Goal: Information Seeking & Learning: Learn about a topic

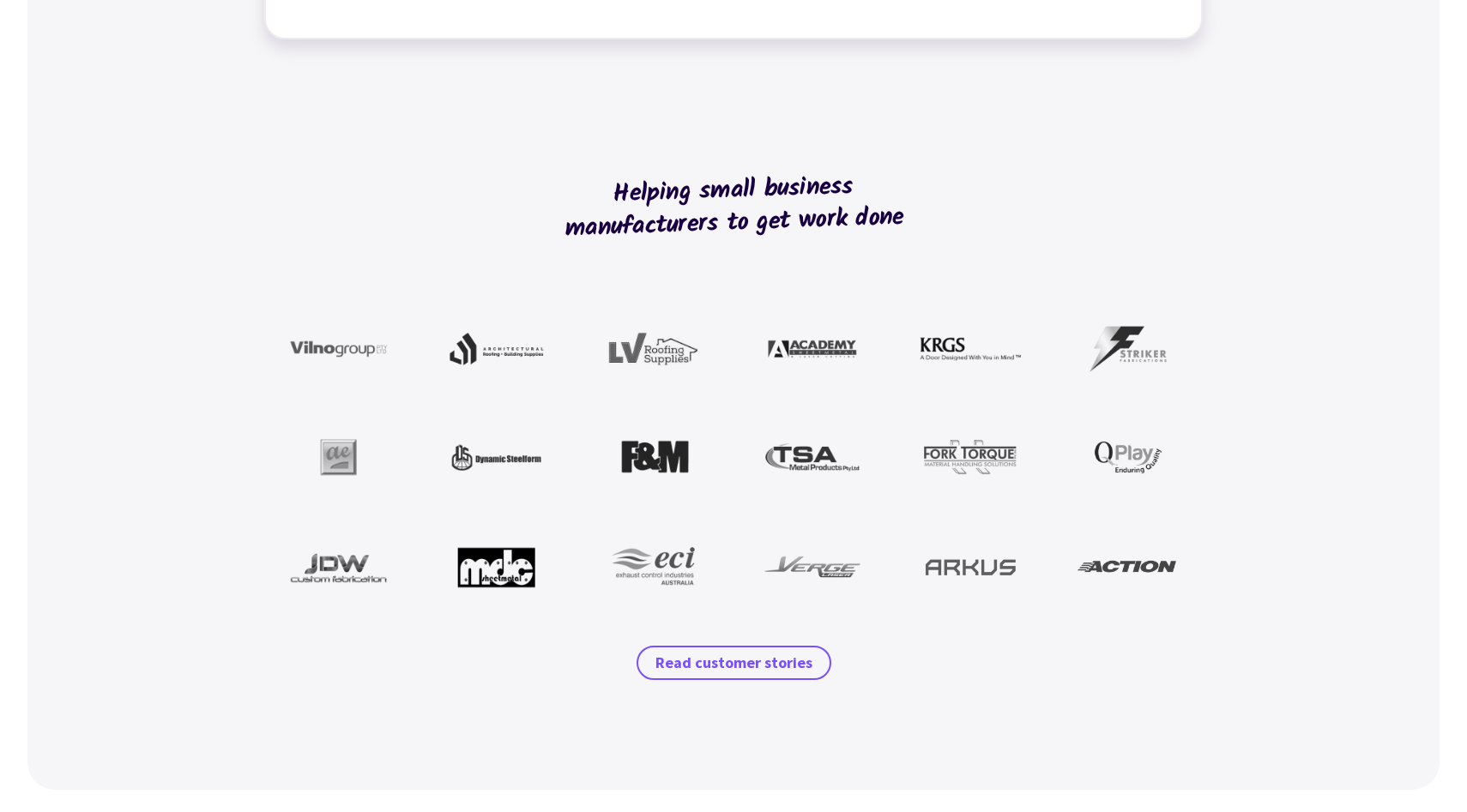
scroll to position [1388, 0]
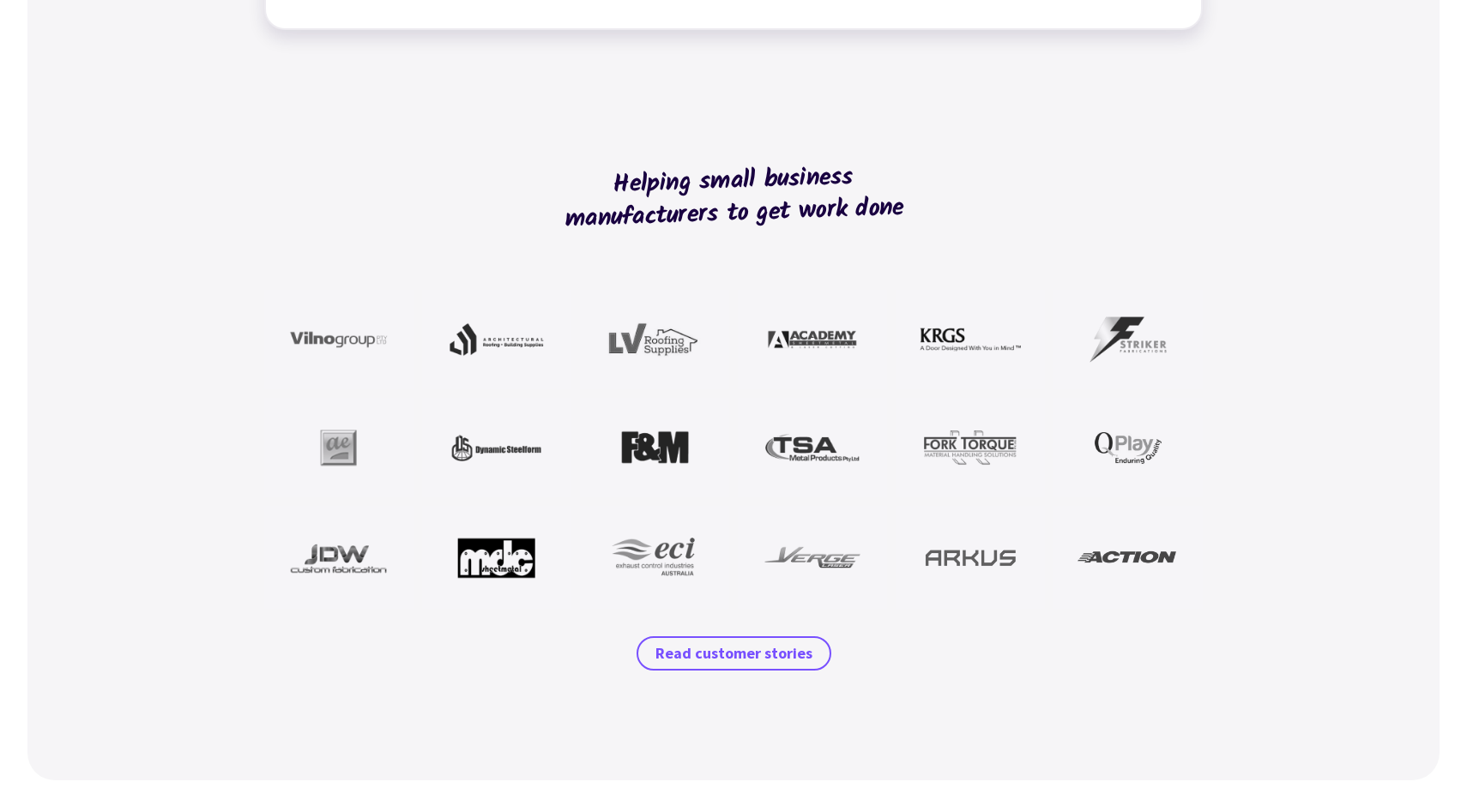
click at [973, 445] on img at bounding box center [970, 447] width 102 height 51
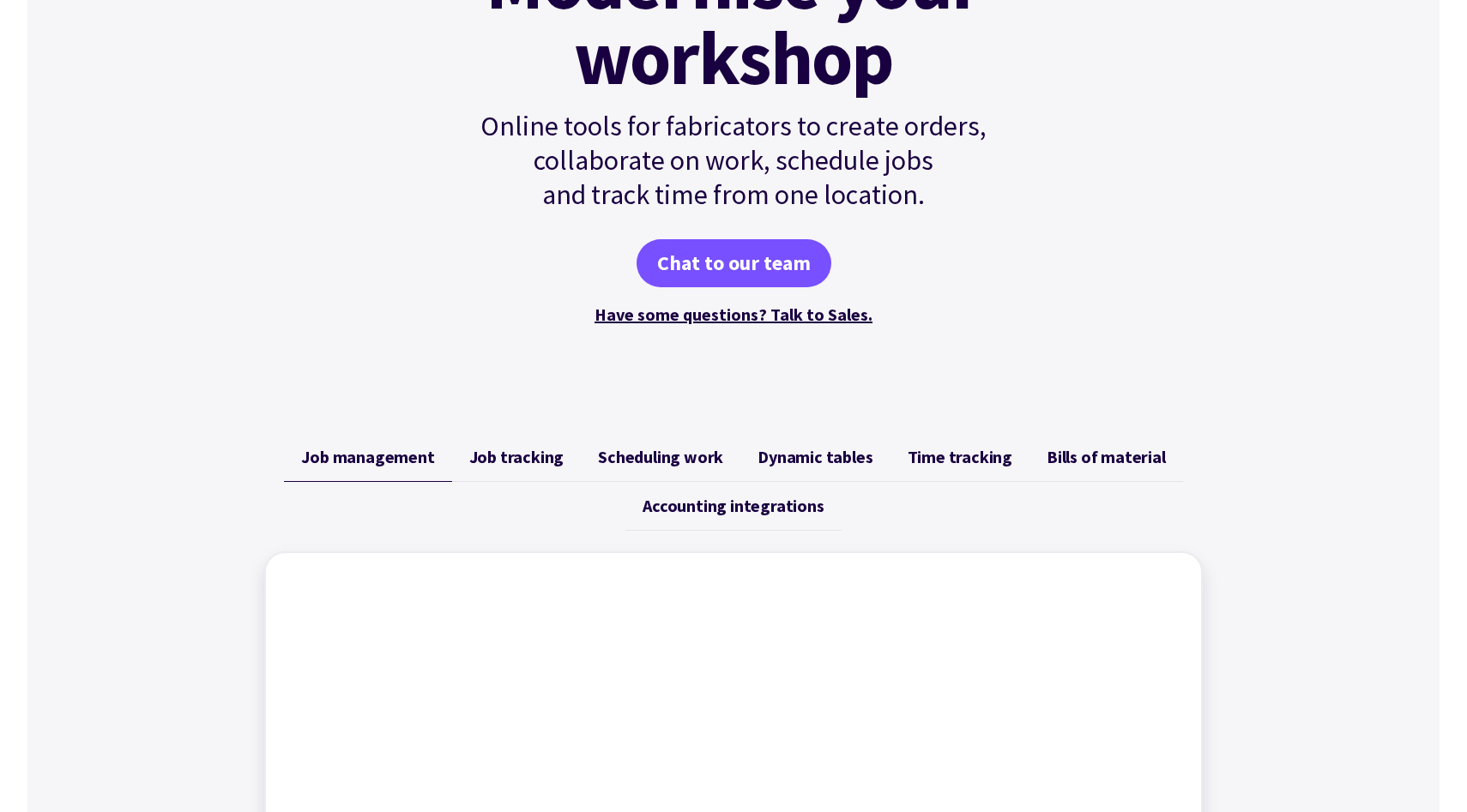
scroll to position [0, 0]
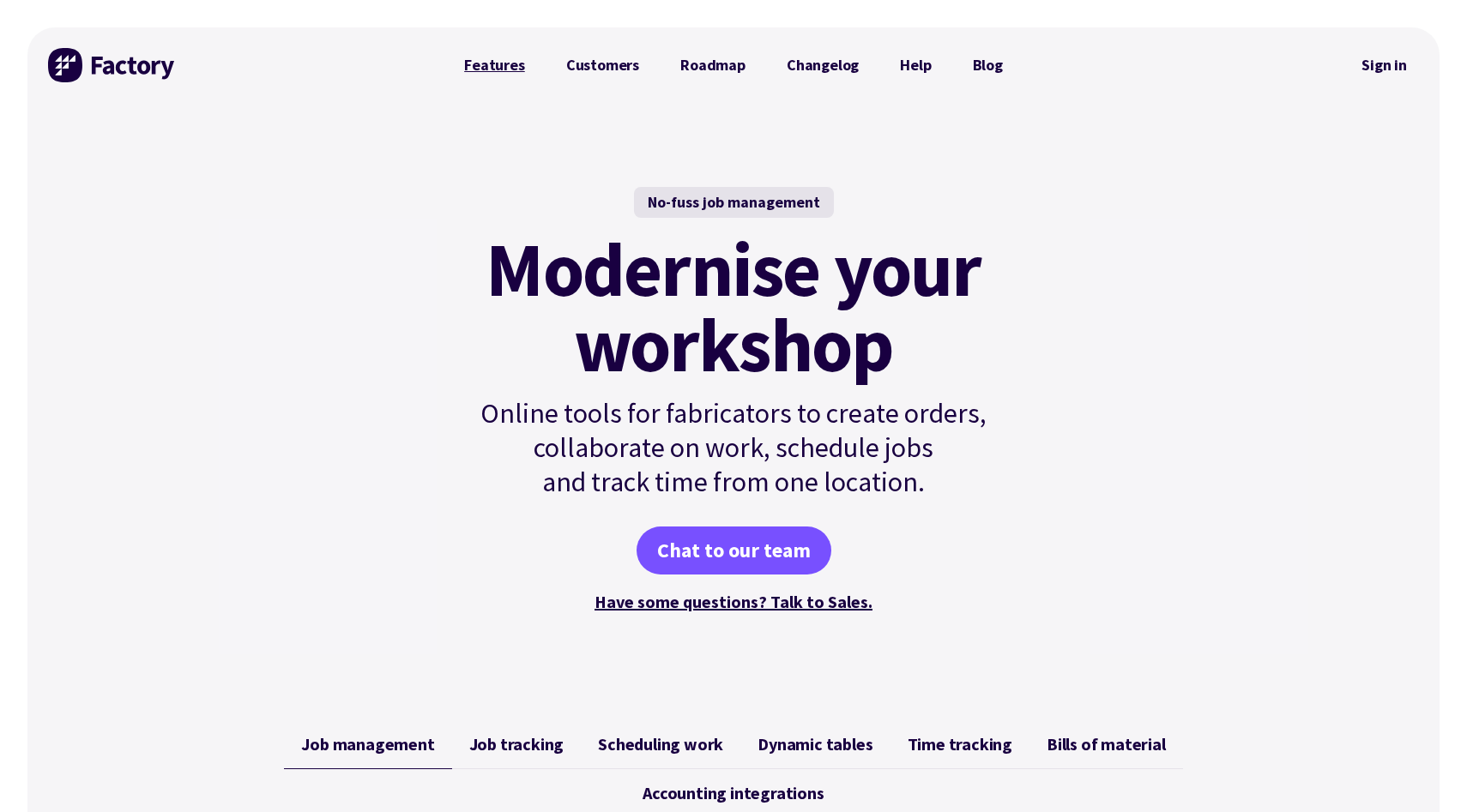
click at [508, 68] on link "Features" at bounding box center [494, 65] width 102 height 34
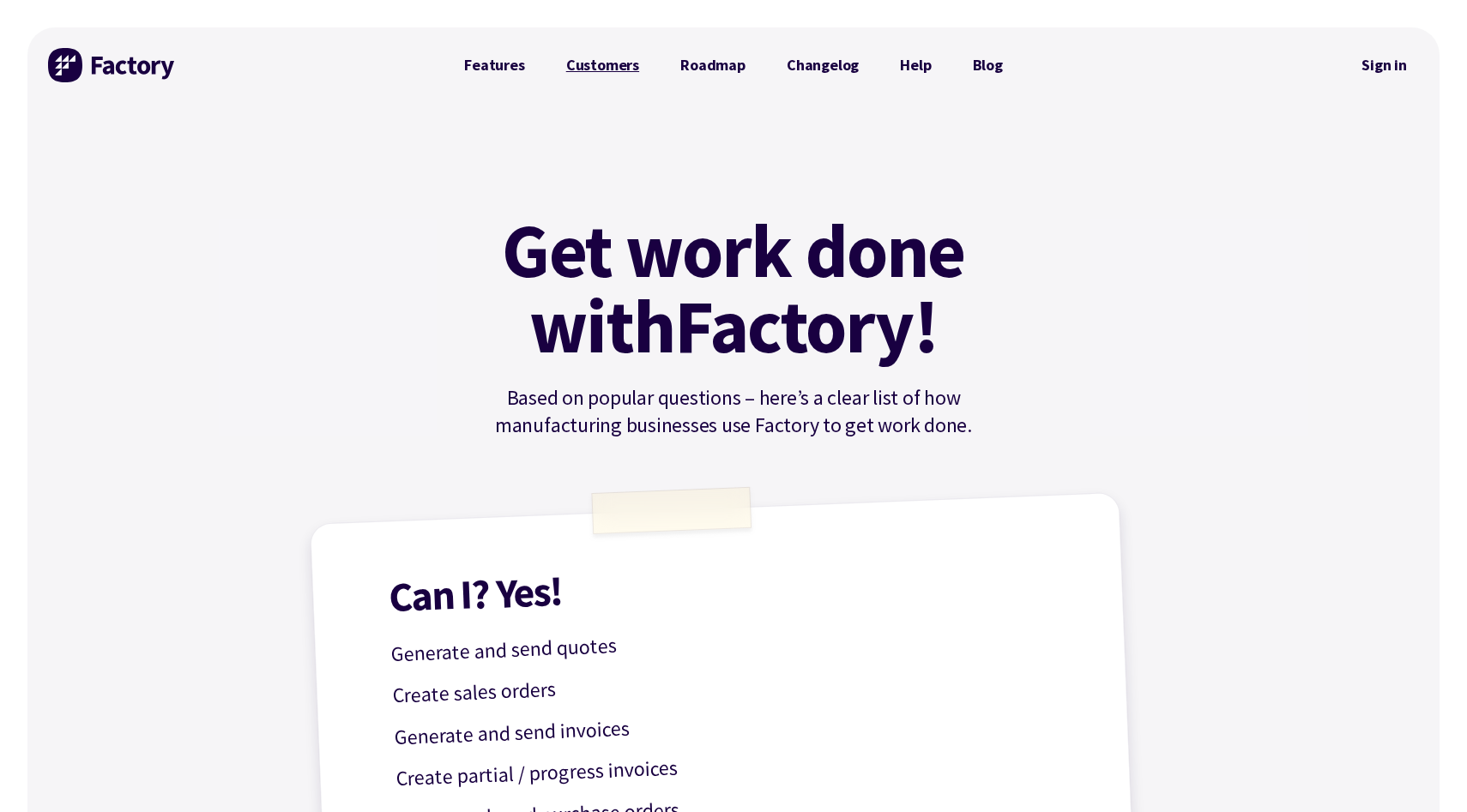
click at [603, 66] on link "Customers" at bounding box center [603, 65] width 114 height 34
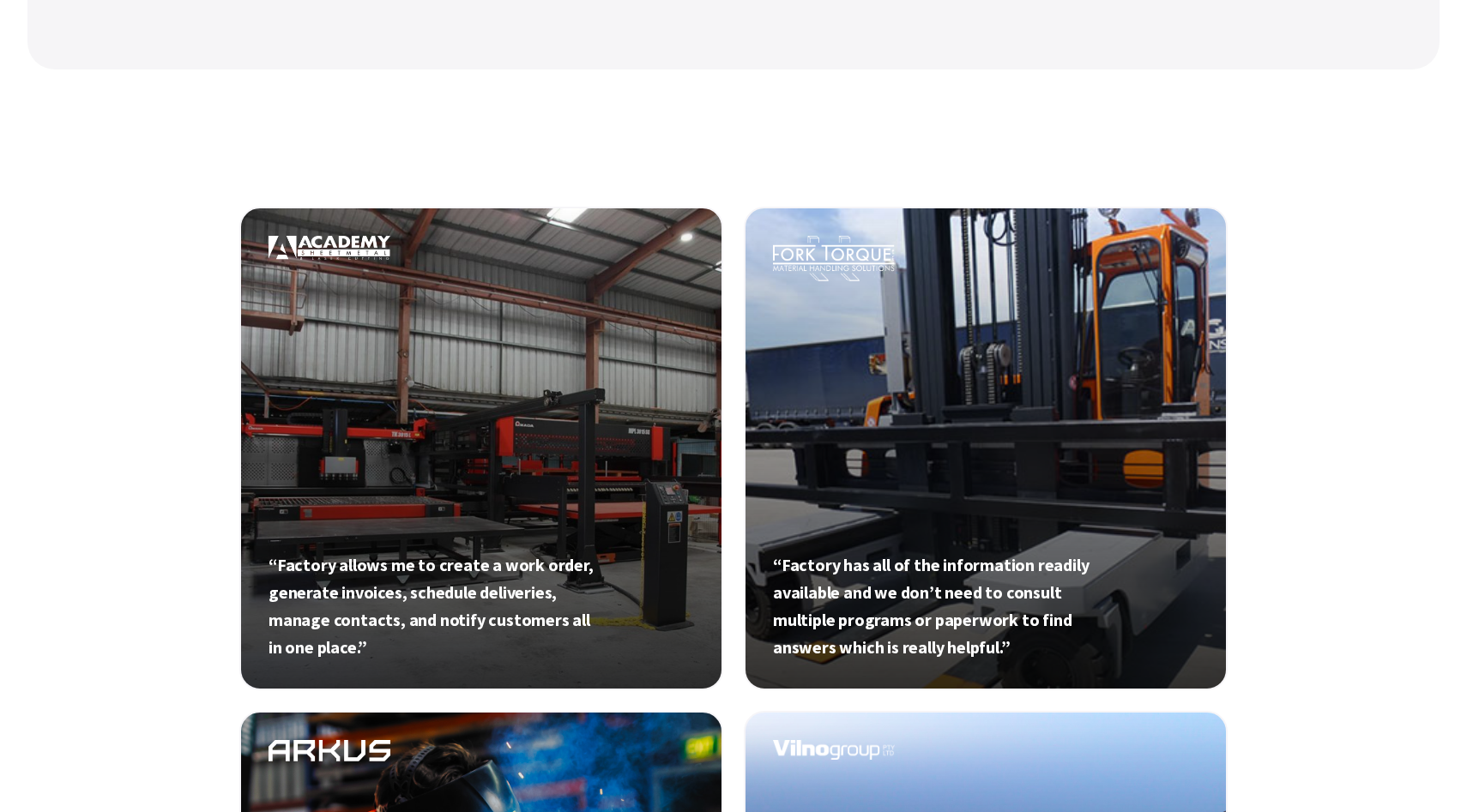
scroll to position [509, 0]
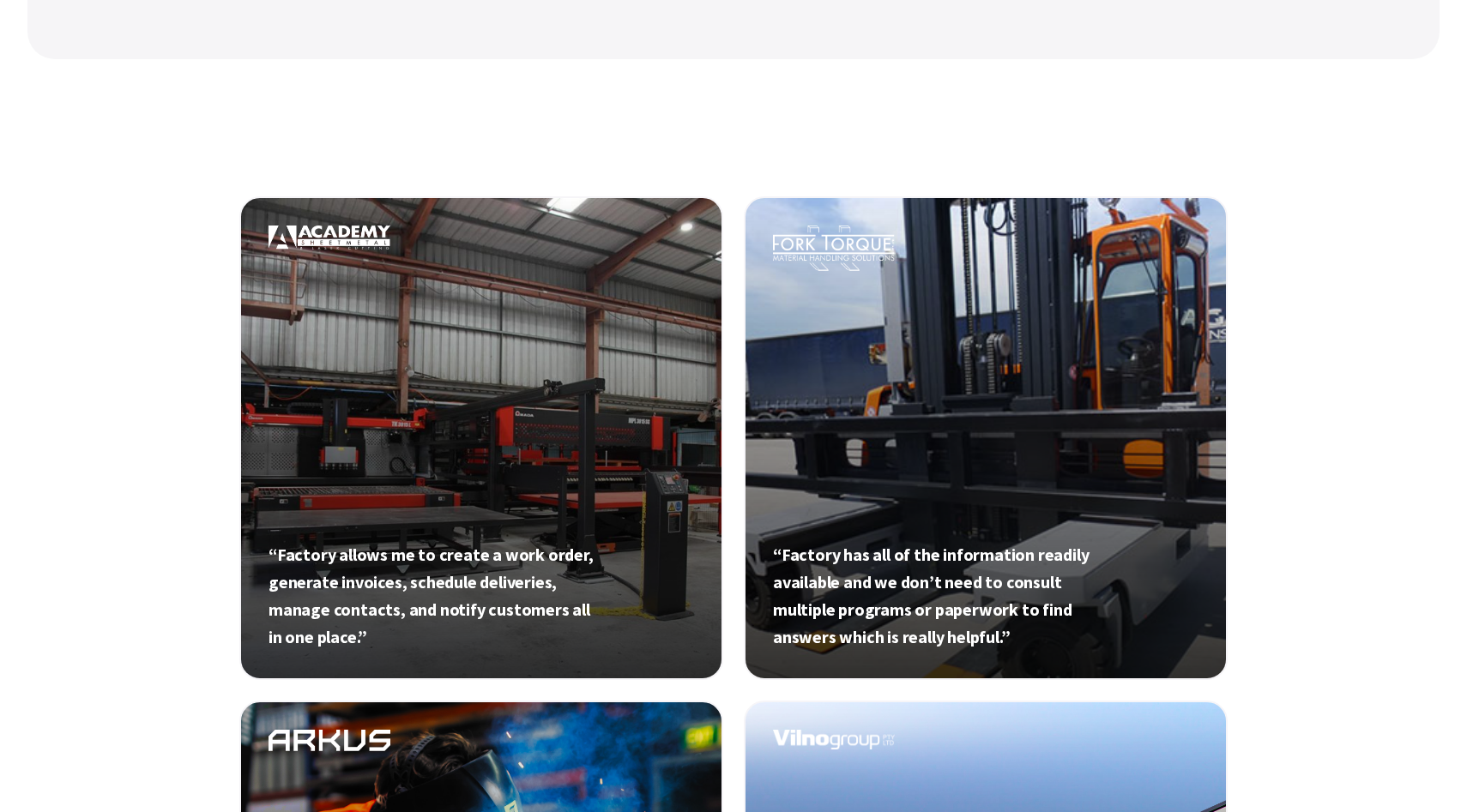
click at [1289, 529] on div "“Factory allows me to create a work order, generate invoices, schedule deliveri…" at bounding box center [734, 670] width 1412 height 1221
